Goal: Find contact information: Find contact information

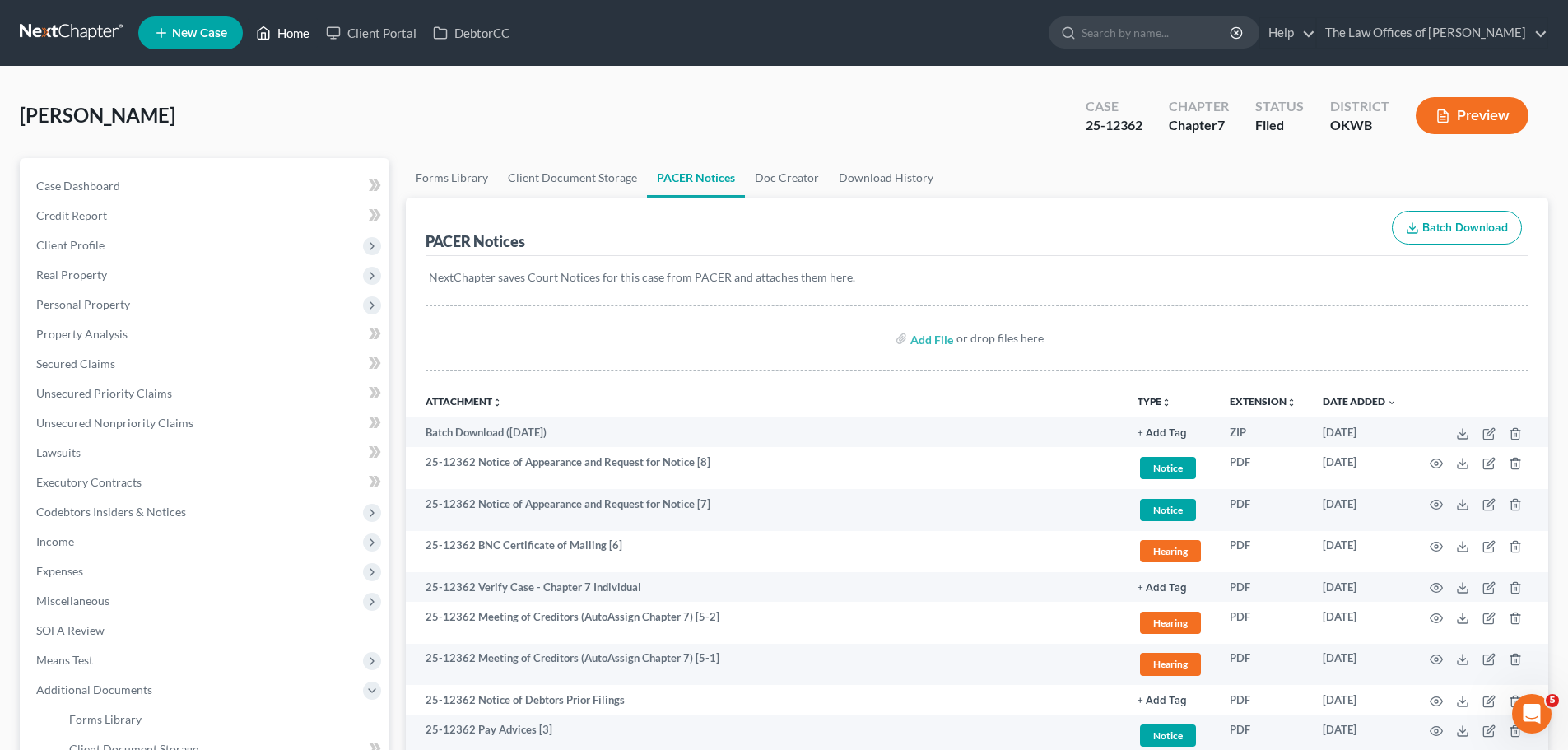
click at [281, 25] on link "Home" at bounding box center [283, 33] width 70 height 30
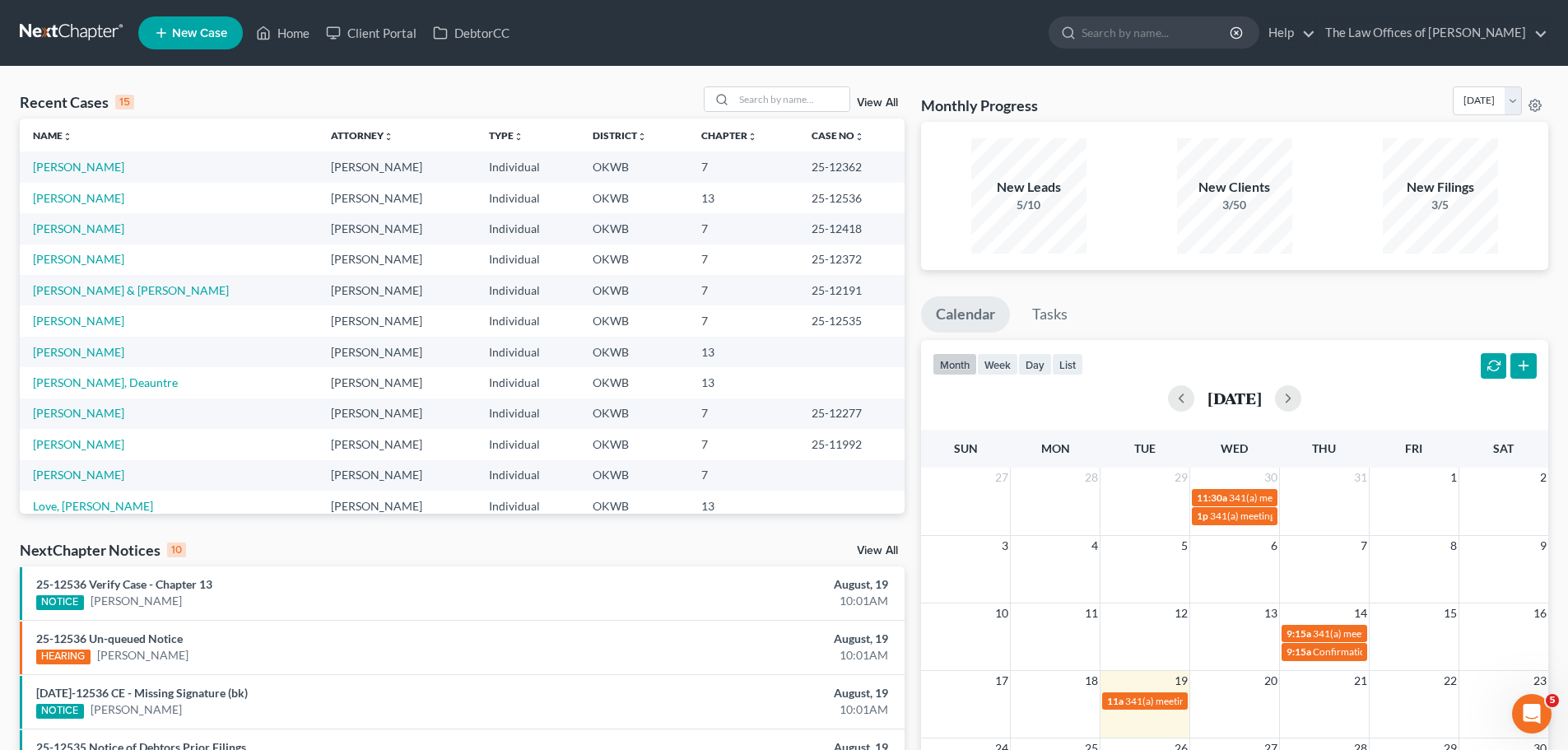
click at [84, 207] on td "[PERSON_NAME]" at bounding box center [169, 198] width 298 height 31
click at [87, 197] on link "[PERSON_NAME]" at bounding box center [78, 198] width 91 height 14
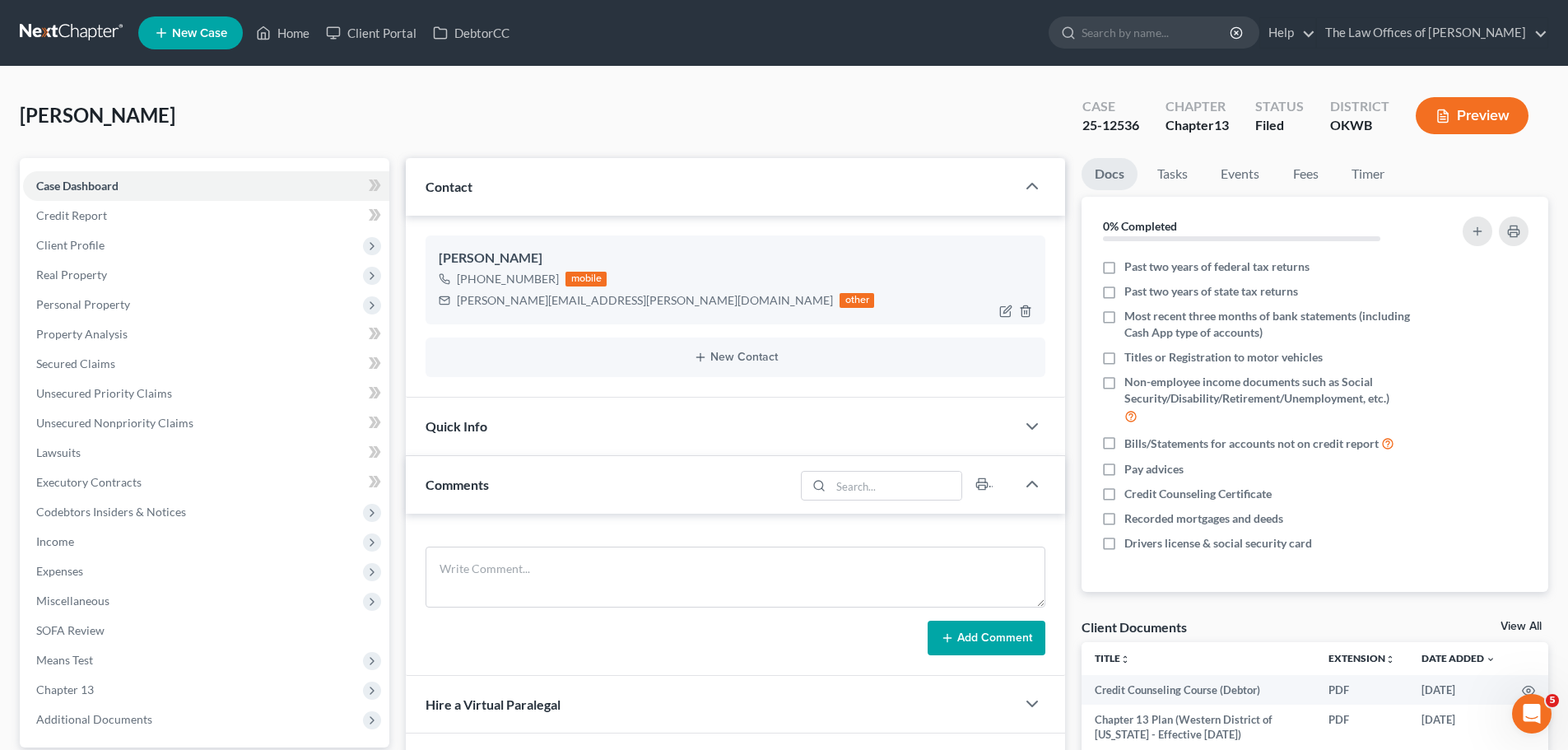
click at [466, 299] on div "[PERSON_NAME][EMAIL_ADDRESS][PERSON_NAME][DOMAIN_NAME]" at bounding box center [644, 300] width 376 height 16
drag, startPoint x: 614, startPoint y: 300, endPoint x: 460, endPoint y: 304, distance: 154.1
click at [460, 304] on div "[PERSON_NAME][EMAIL_ADDRESS][PERSON_NAME][DOMAIN_NAME]" at bounding box center [644, 300] width 376 height 16
copy div "[PERSON_NAME][EMAIL_ADDRESS][PERSON_NAME][DOMAIN_NAME]"
